Goal: Navigation & Orientation: Find specific page/section

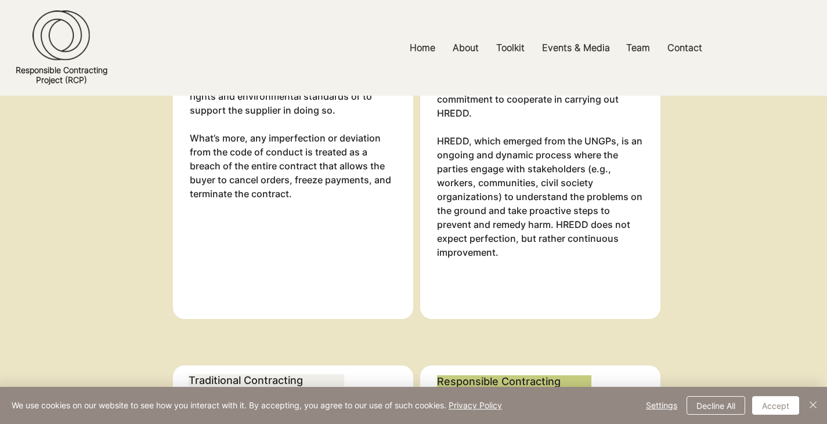
scroll to position [1125, 0]
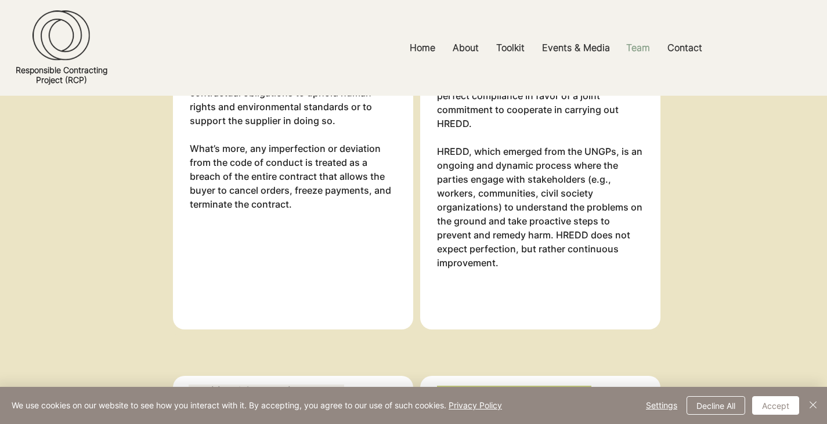
click at [640, 45] on p "Team" at bounding box center [637, 48] width 35 height 26
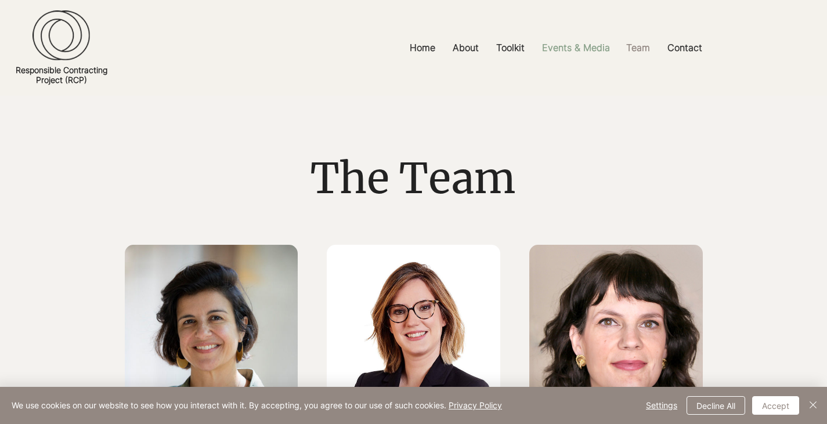
click at [586, 50] on p "Events & Media" at bounding box center [575, 48] width 79 height 26
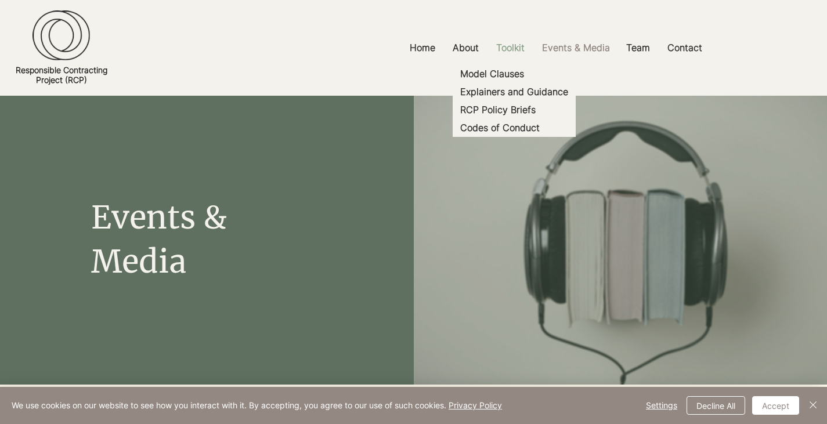
click at [517, 44] on p "Toolkit" at bounding box center [510, 48] width 40 height 26
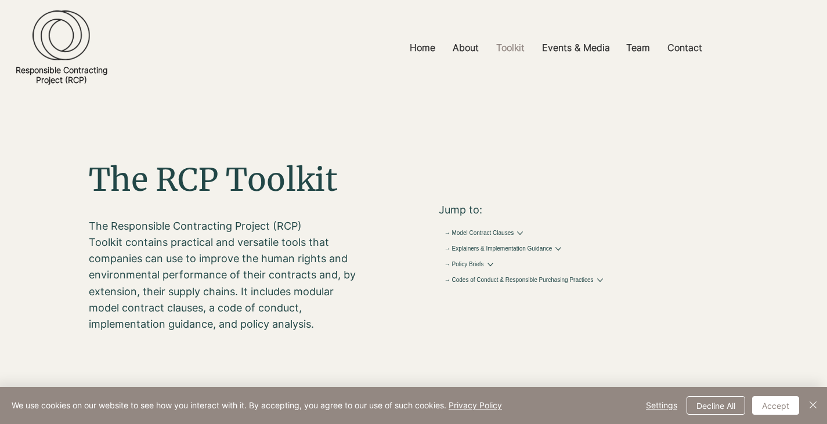
click at [350, 79] on div at bounding box center [413, 48] width 827 height 96
click at [810, 404] on img "Close" at bounding box center [813, 405] width 14 height 14
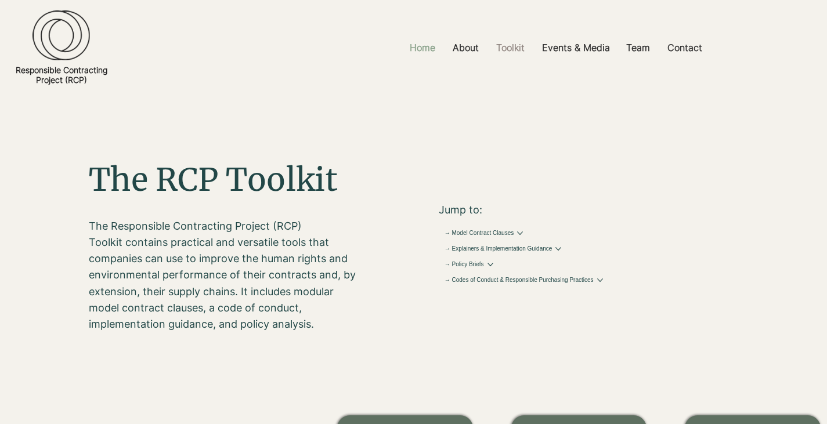
click at [417, 45] on p "Home" at bounding box center [422, 48] width 37 height 26
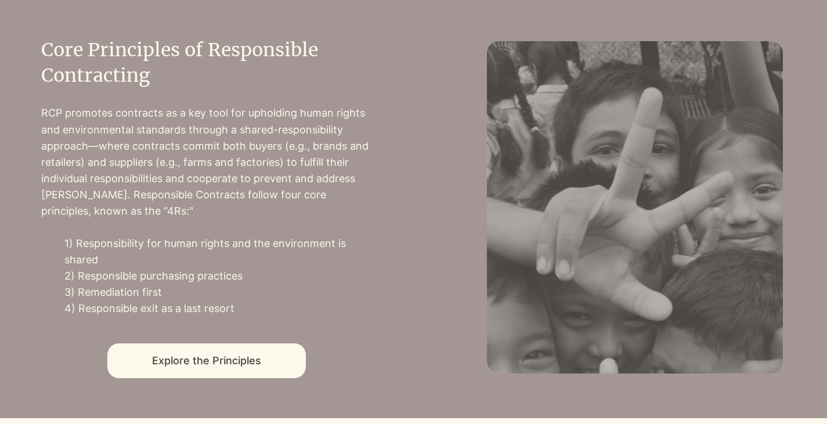
scroll to position [522, 0]
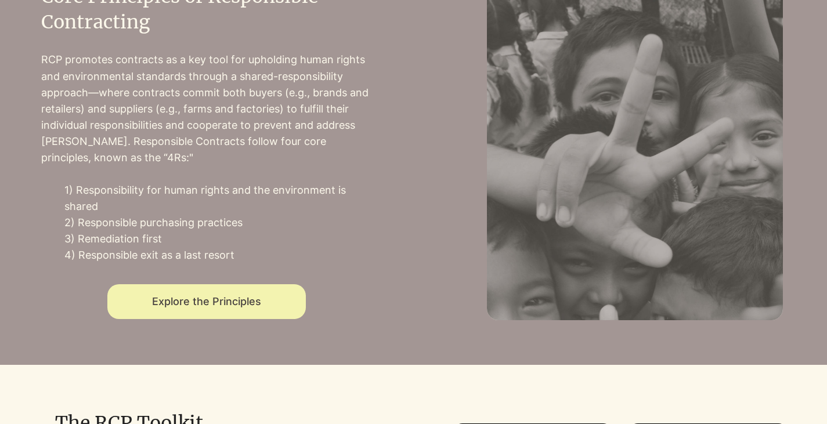
click at [163, 306] on span "Explore the Principles" at bounding box center [206, 301] width 109 height 12
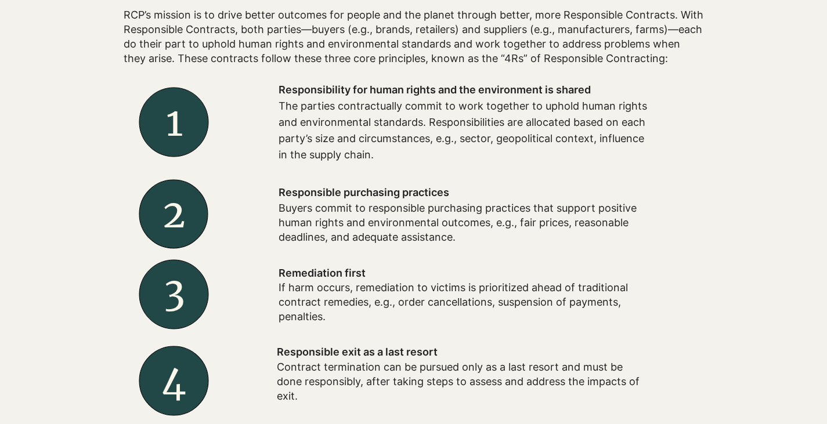
scroll to position [406, 0]
